Goal: Find specific page/section

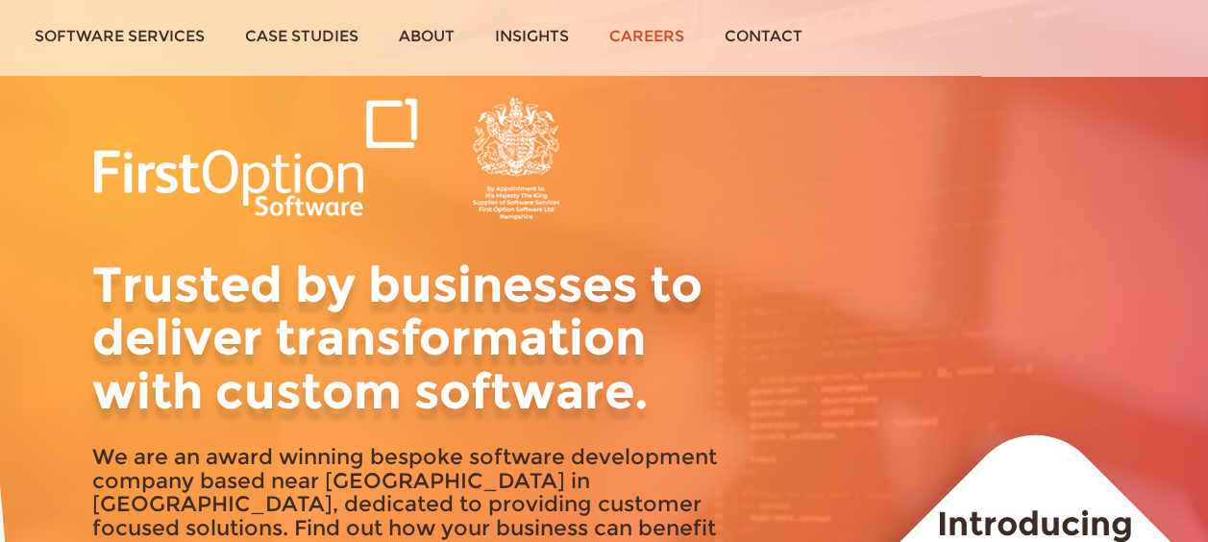
click at [644, 30] on link "Careers" at bounding box center [646, 36] width 115 height 72
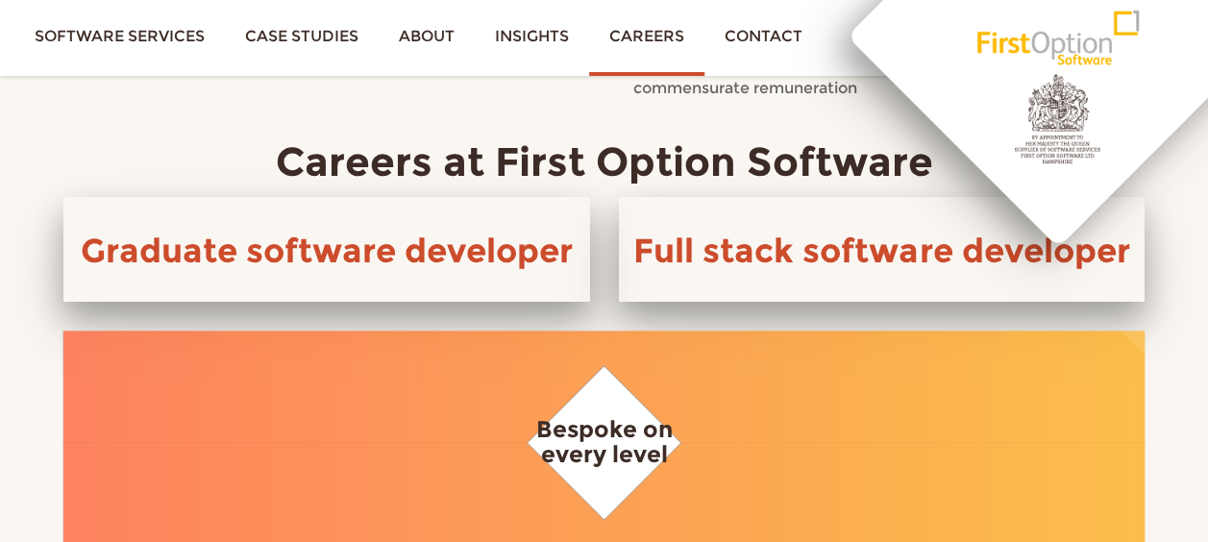
scroll to position [961, 0]
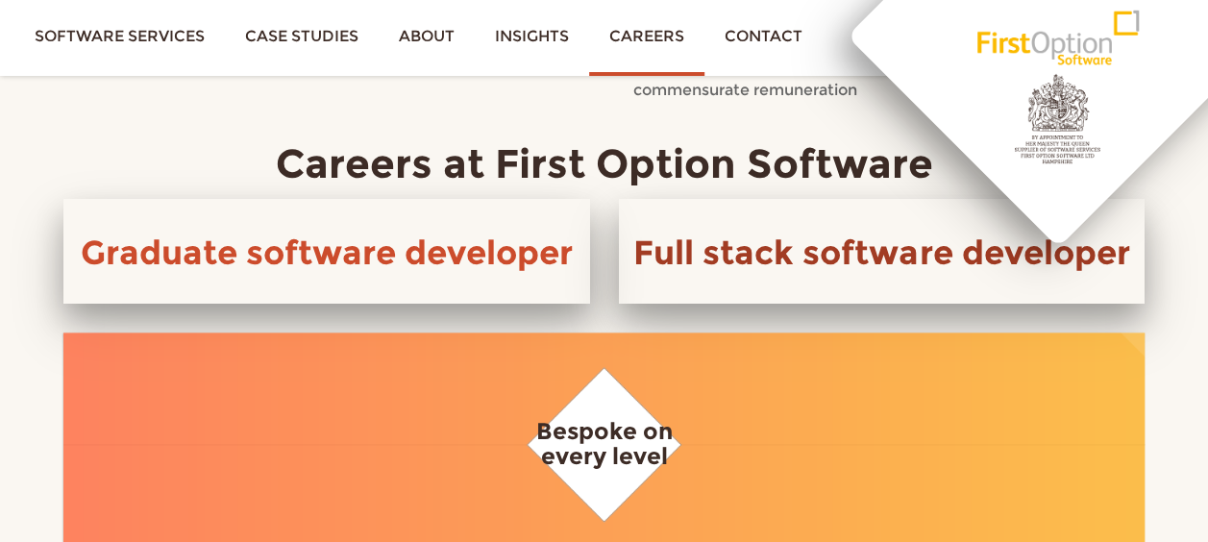
click at [727, 257] on link "Full stack software developer" at bounding box center [882, 253] width 496 height 40
